Goal: Navigation & Orientation: Find specific page/section

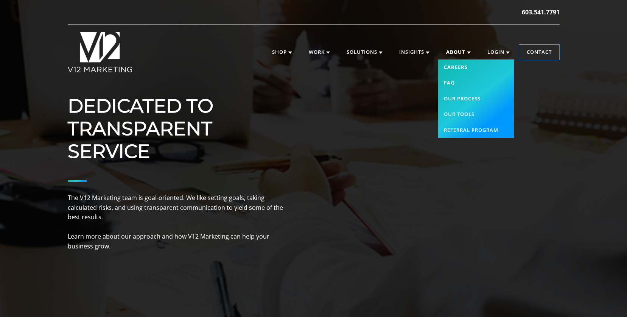
click at [463, 70] on link "Careers" at bounding box center [476, 67] width 76 height 16
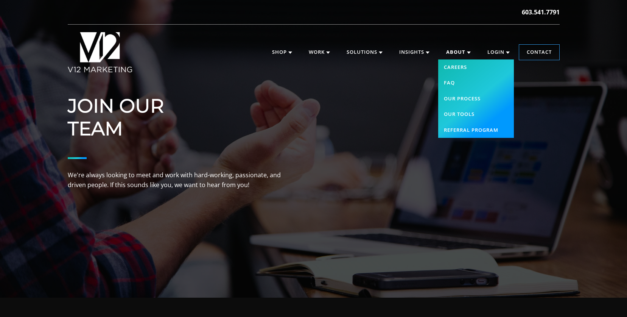
click at [465, 53] on link "About" at bounding box center [458, 52] width 40 height 15
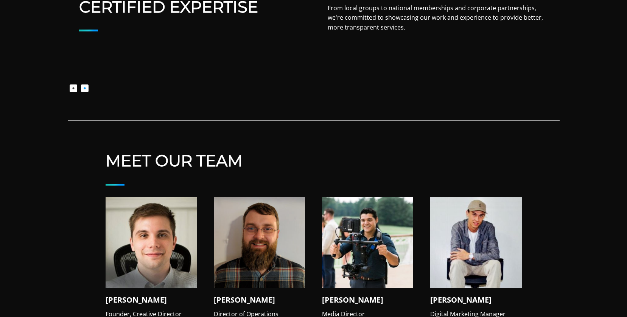
scroll to position [662, 0]
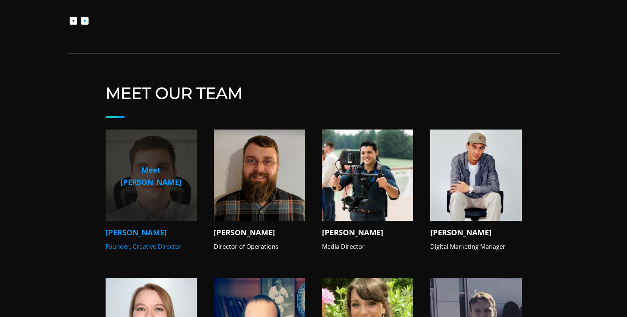
click at [119, 227] on h4 "[PERSON_NAME]" at bounding box center [151, 232] width 91 height 11
